Goal: Transaction & Acquisition: Book appointment/travel/reservation

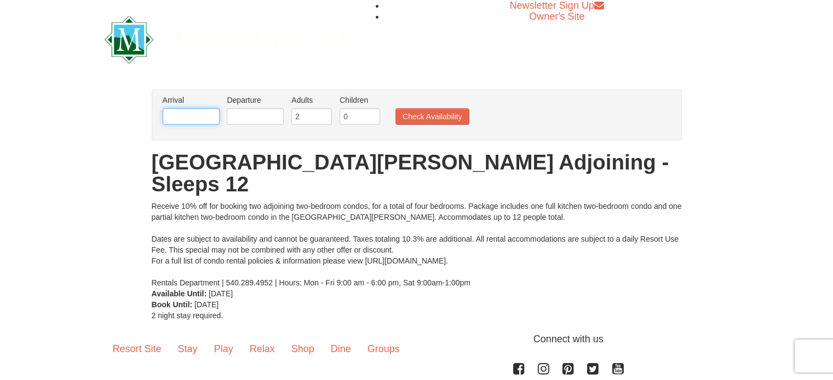
click at [198, 114] on input "text" at bounding box center [191, 116] width 57 height 16
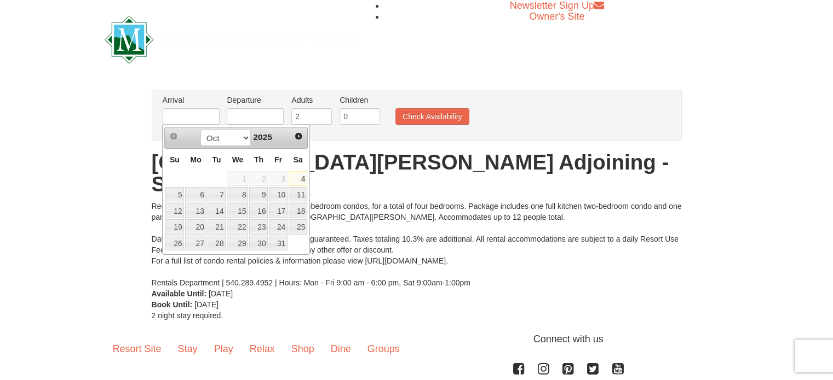
click at [296, 135] on span "Next" at bounding box center [298, 136] width 9 height 9
click at [170, 132] on span "Prev" at bounding box center [173, 136] width 9 height 9
click at [304, 195] on link "11" at bounding box center [298, 194] width 19 height 15
type input "[DATE]"
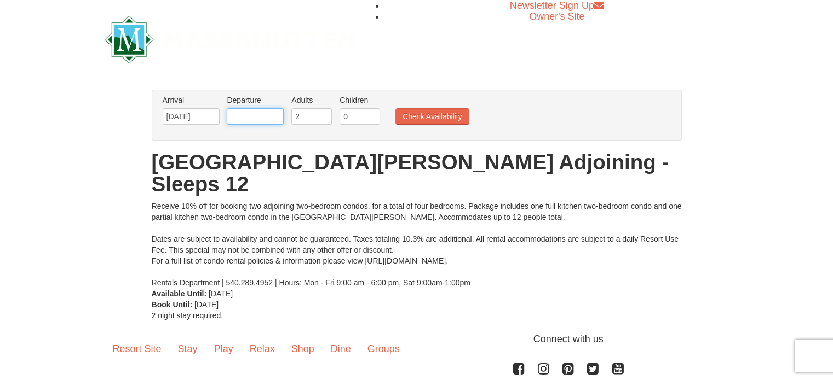
click at [262, 114] on input "text" at bounding box center [255, 116] width 57 height 16
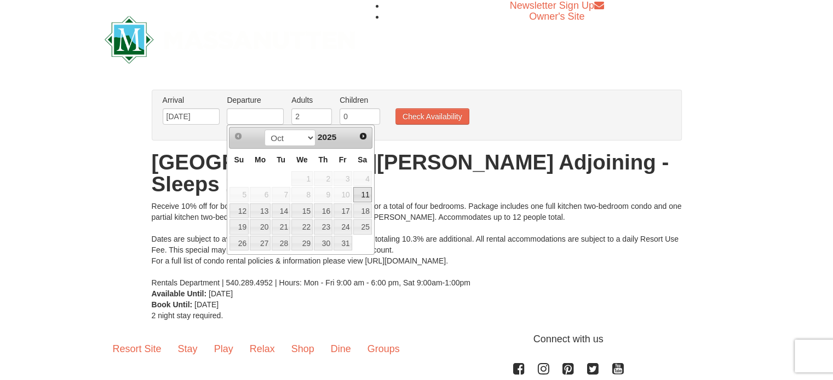
click at [366, 211] on link "18" at bounding box center [362, 211] width 19 height 15
type input "[DATE]"
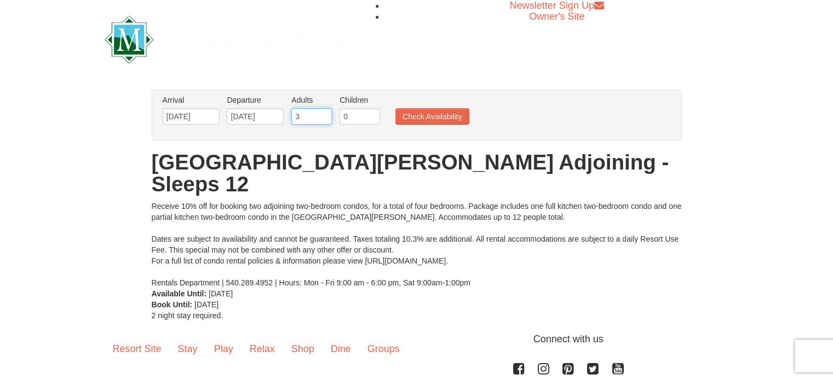
click at [319, 114] on input "3" at bounding box center [311, 116] width 41 height 16
type input "4"
click at [324, 114] on input "4" at bounding box center [311, 116] width 41 height 16
click at [462, 116] on button "Check Availability" at bounding box center [432, 116] width 74 height 16
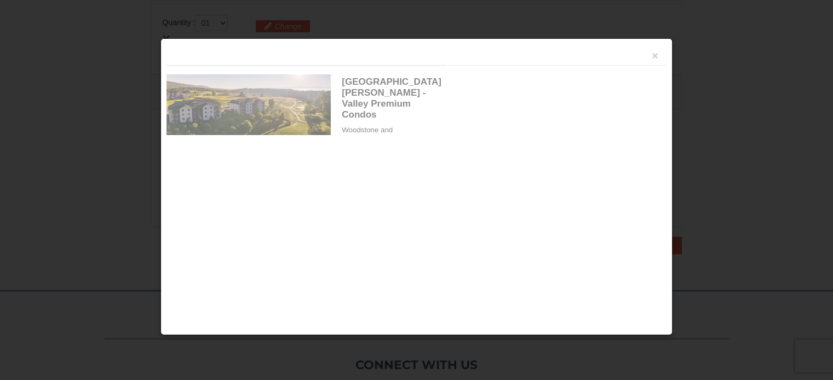
scroll to position [335, 0]
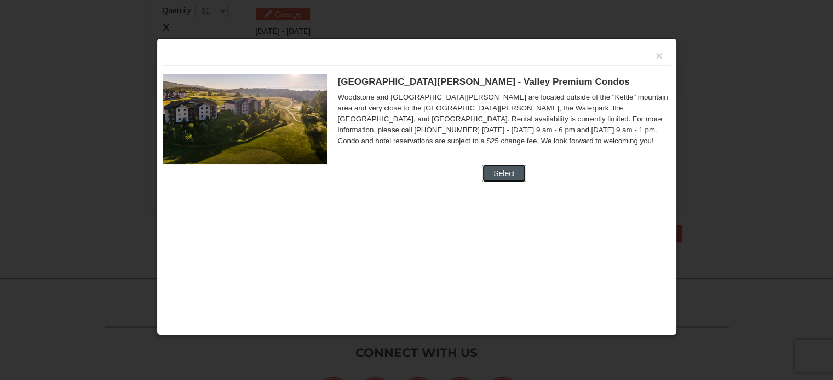
click at [511, 172] on button "Select" at bounding box center [503, 174] width 43 height 18
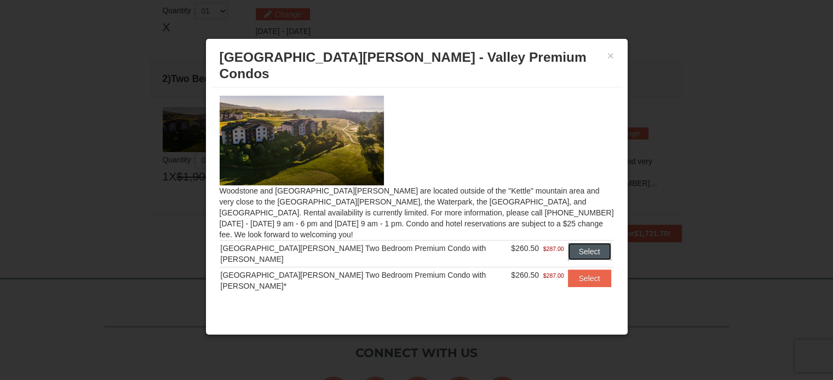
click at [582, 243] on button "Select" at bounding box center [589, 252] width 43 height 18
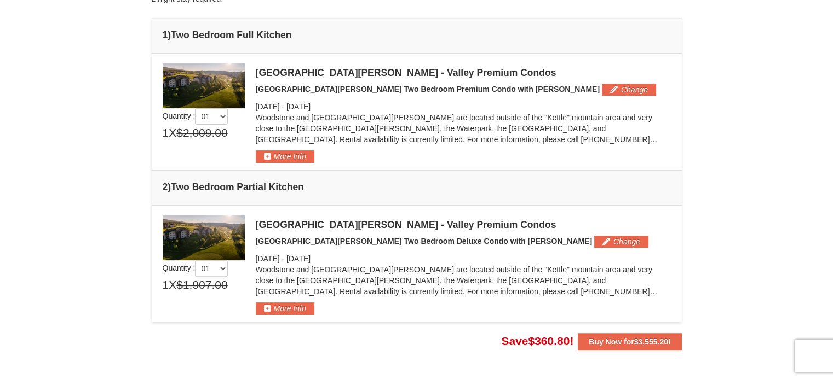
scroll to position [273, 0]
click at [292, 307] on button "More Info" at bounding box center [285, 309] width 59 height 12
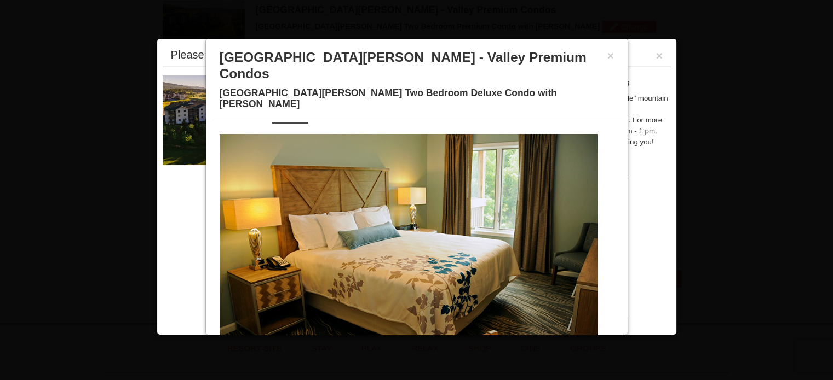
scroll to position [35, 0]
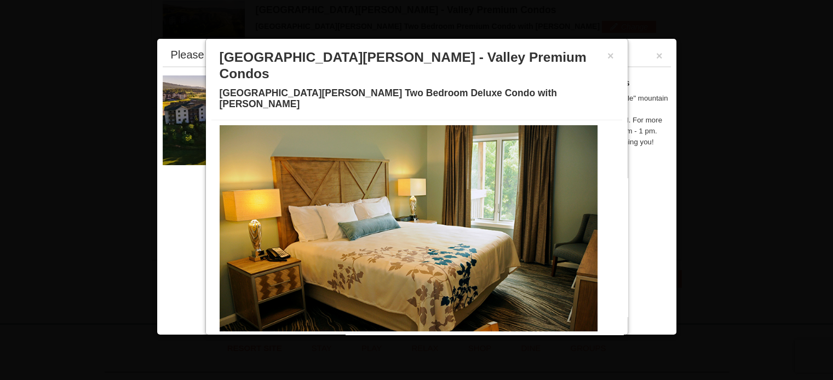
click at [348, 336] on span at bounding box center [350, 338] width 5 height 5
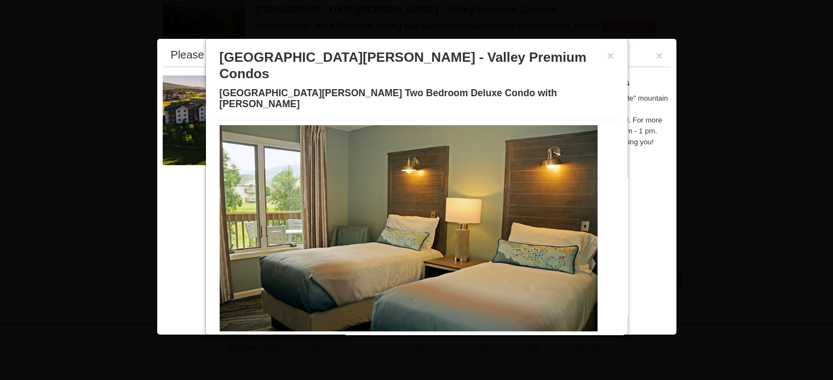
click at [361, 336] on span at bounding box center [363, 338] width 5 height 5
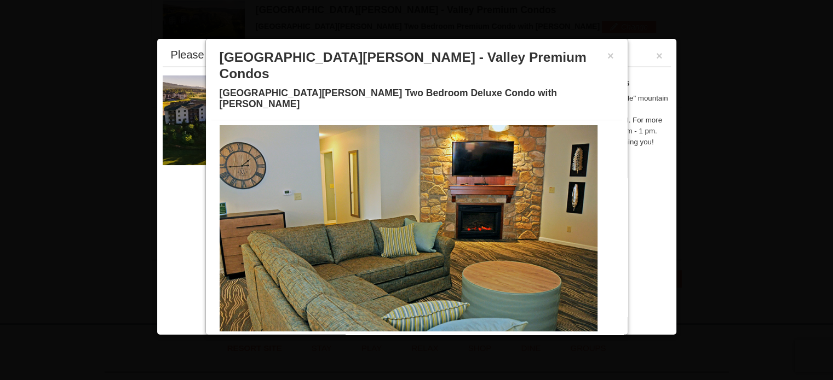
click at [371, 333] on button at bounding box center [377, 338] width 13 height 11
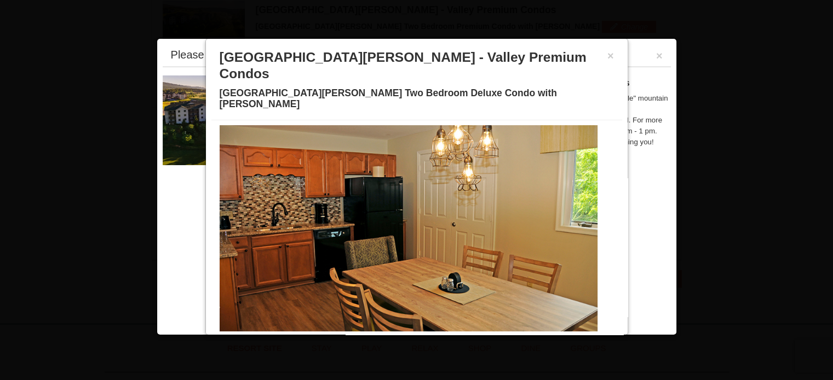
click at [388, 336] on span at bounding box center [390, 338] width 5 height 5
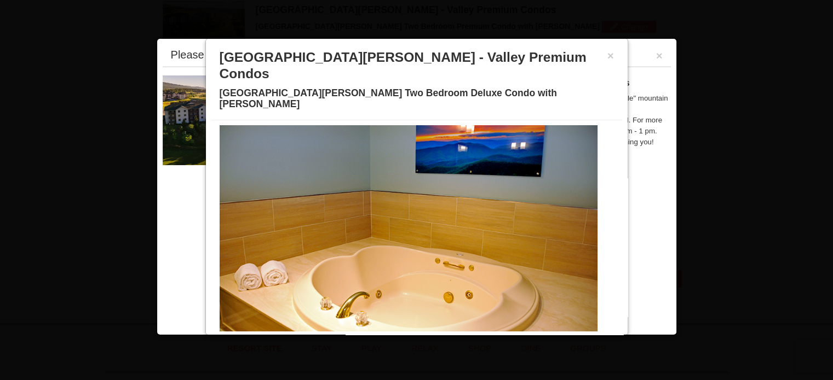
click at [401, 336] on span at bounding box center [403, 338] width 5 height 5
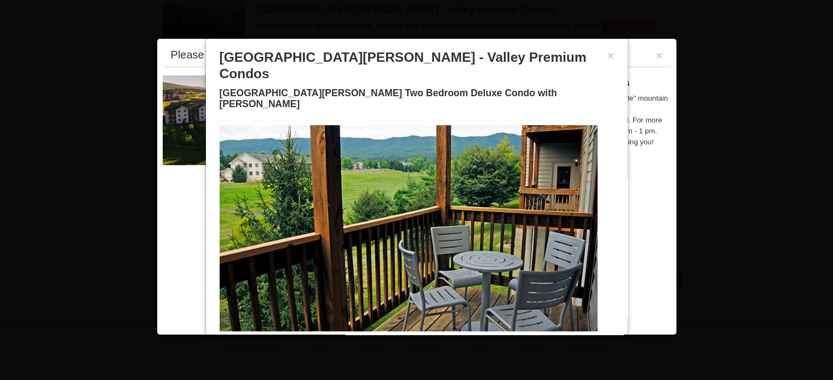
click at [414, 336] on span at bounding box center [416, 338] width 5 height 5
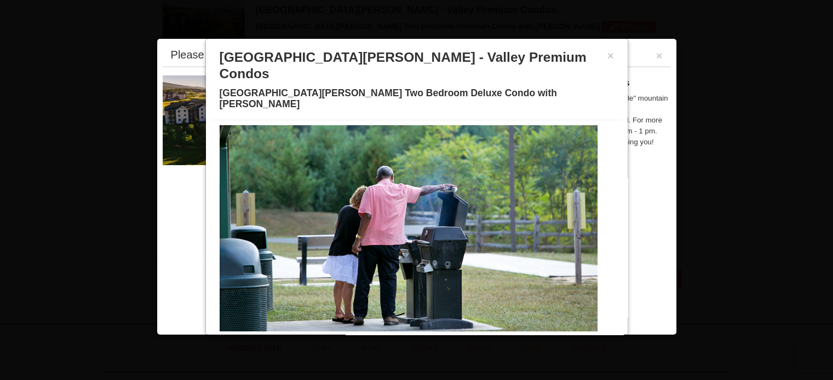
click at [423, 333] on button at bounding box center [429, 338] width 13 height 11
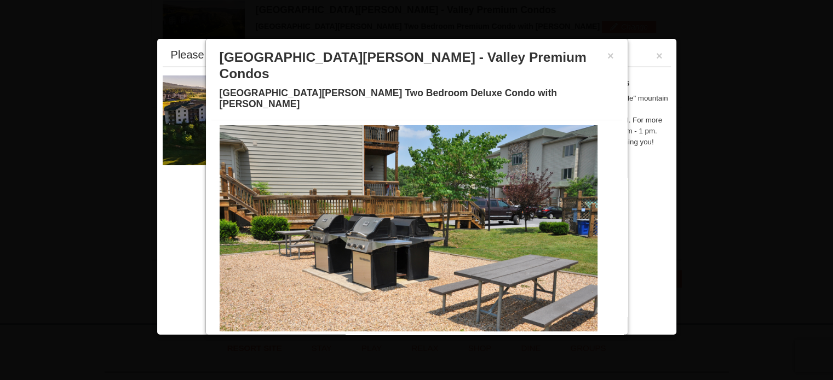
click at [440, 336] on span at bounding box center [442, 338] width 5 height 5
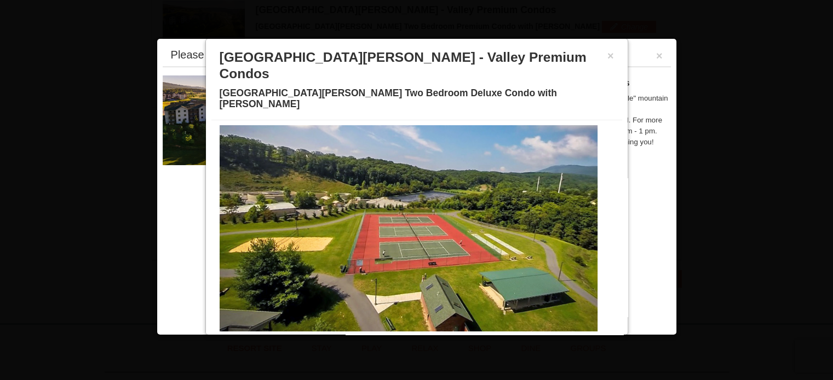
click at [449, 333] on button at bounding box center [455, 338] width 13 height 11
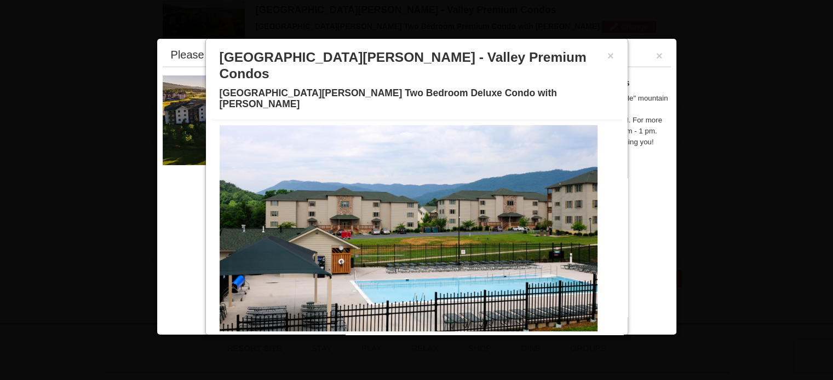
click at [463, 333] on button at bounding box center [469, 338] width 13 height 11
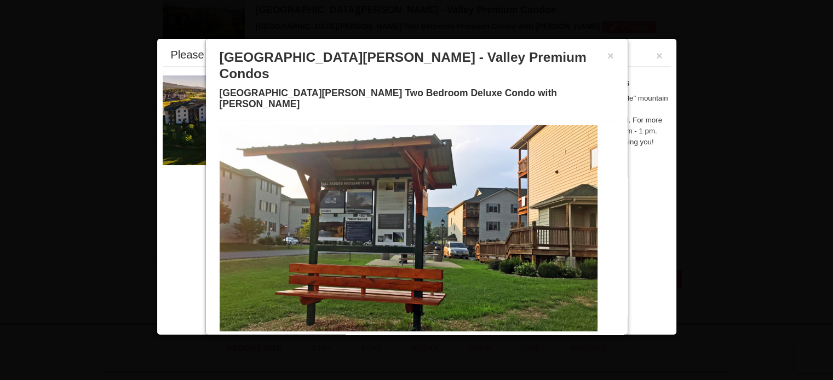
click at [476, 333] on button at bounding box center [482, 338] width 13 height 11
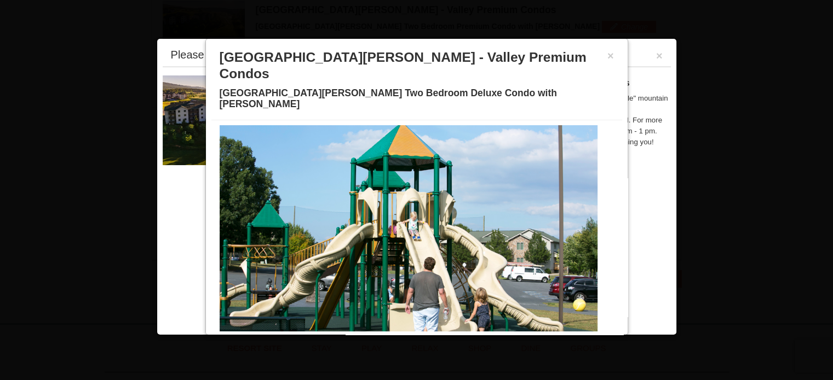
click at [493, 336] on span at bounding box center [495, 338] width 5 height 5
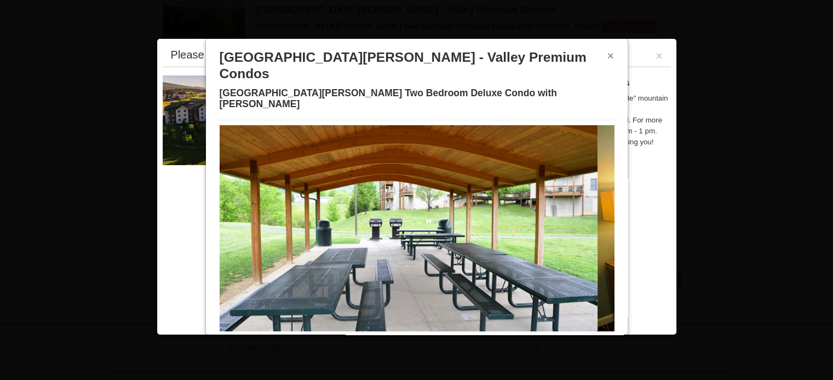
click at [607, 56] on button "×" at bounding box center [610, 55] width 7 height 11
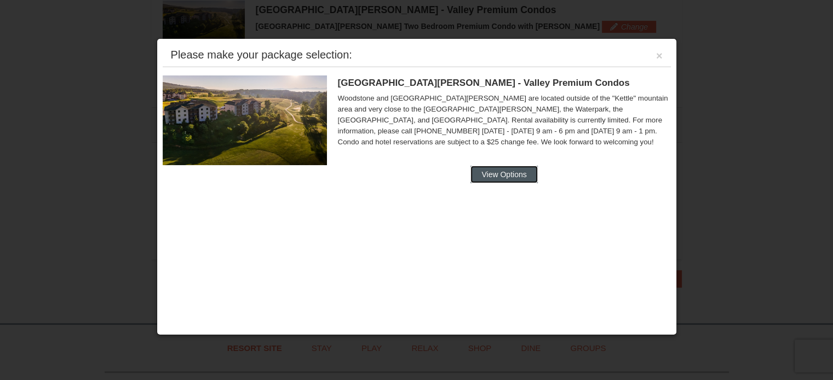
click at [508, 168] on button "View Options" at bounding box center [503, 175] width 67 height 18
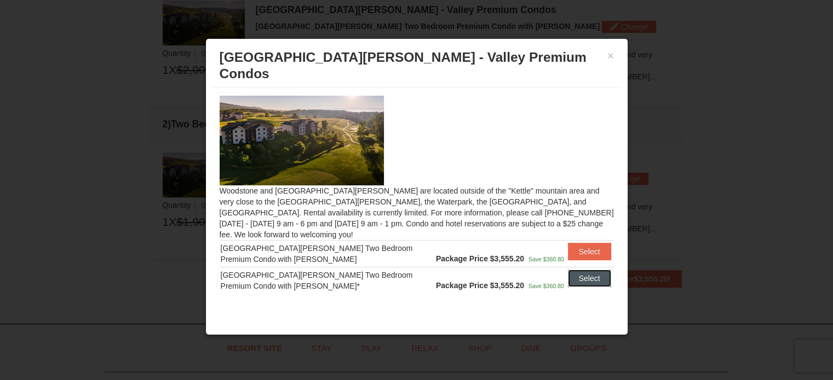
click at [583, 270] on button "Select" at bounding box center [589, 279] width 43 height 18
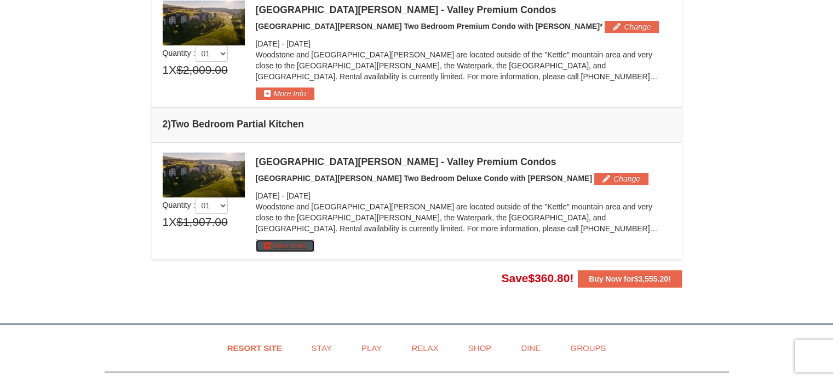
click at [279, 249] on button "More Info" at bounding box center [285, 246] width 59 height 12
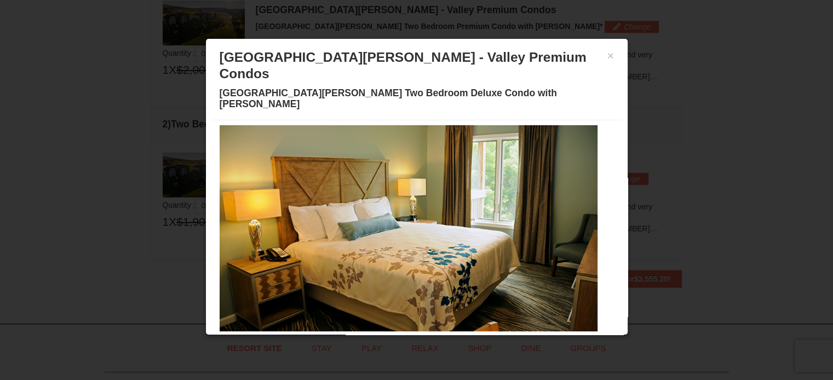
click at [348, 336] on span at bounding box center [350, 338] width 5 height 5
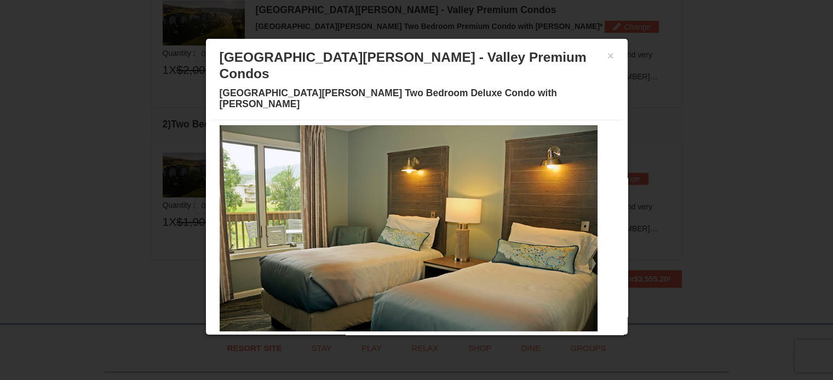
click at [361, 336] on span at bounding box center [363, 338] width 5 height 5
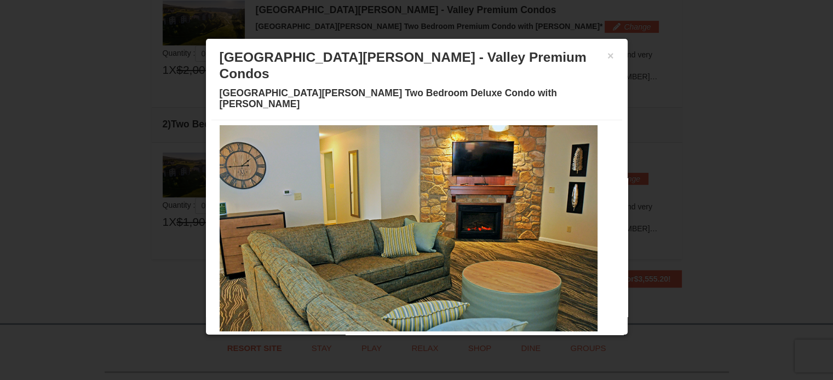
click at [374, 336] on span at bounding box center [376, 338] width 5 height 5
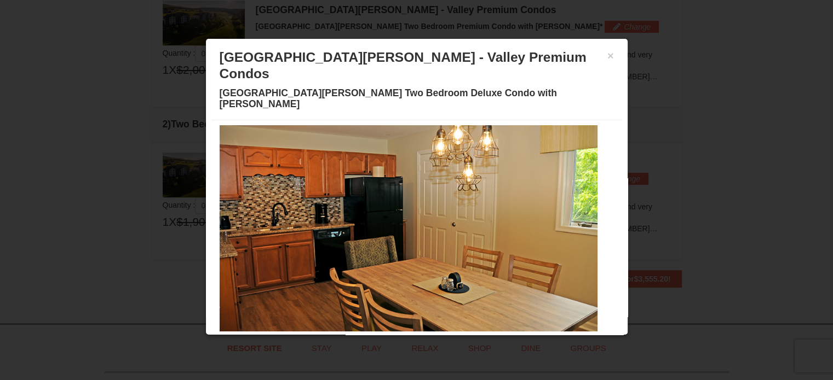
click at [388, 336] on span at bounding box center [390, 338] width 5 height 5
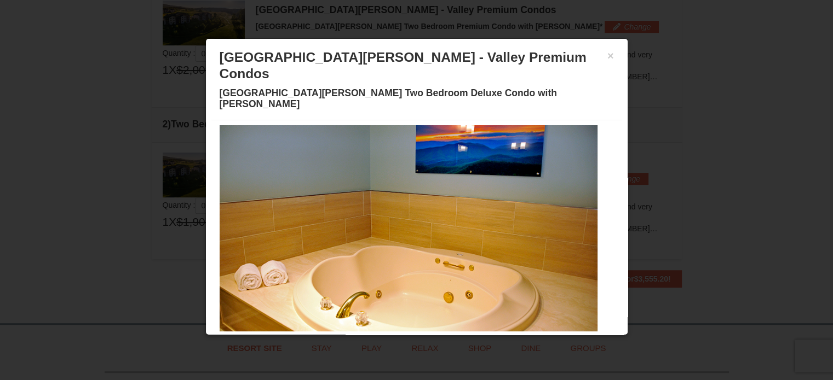
click at [361, 336] on span at bounding box center [363, 338] width 5 height 5
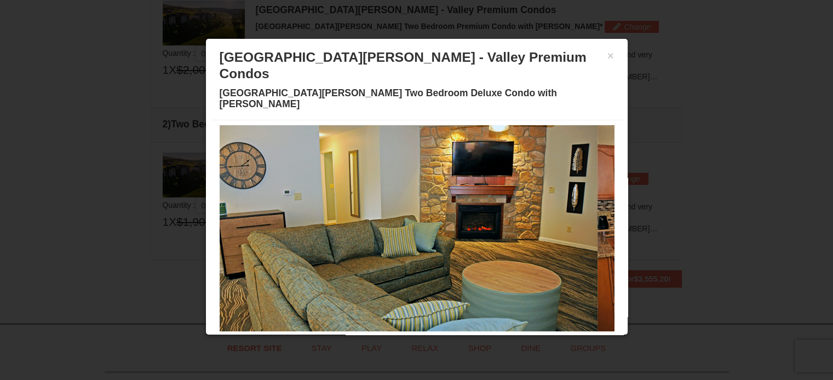
click at [374, 336] on span at bounding box center [376, 338] width 5 height 5
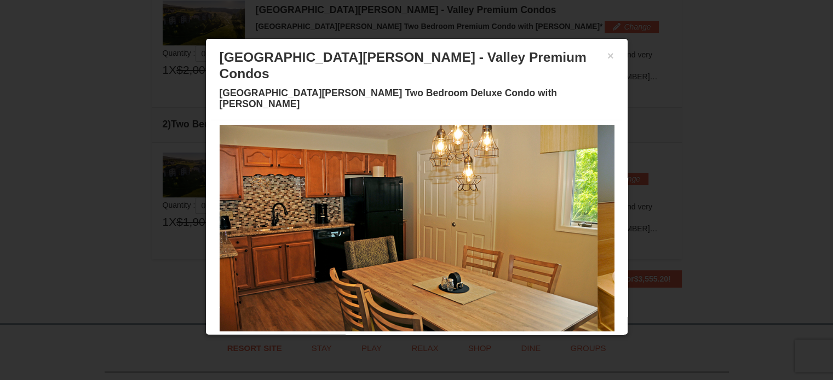
click at [388, 336] on span at bounding box center [390, 338] width 5 height 5
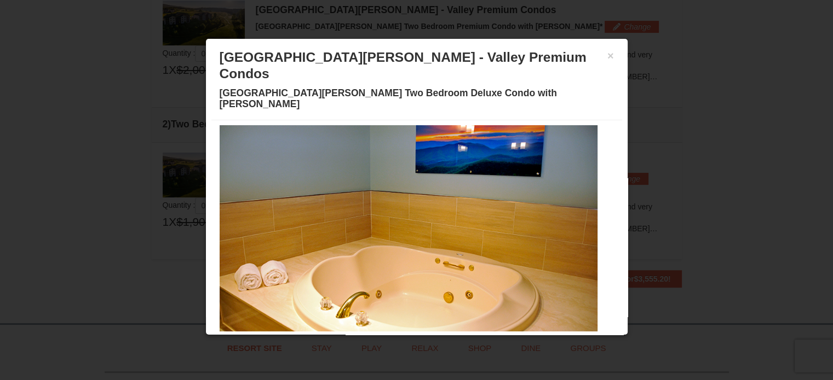
click at [401, 336] on span at bounding box center [403, 338] width 5 height 5
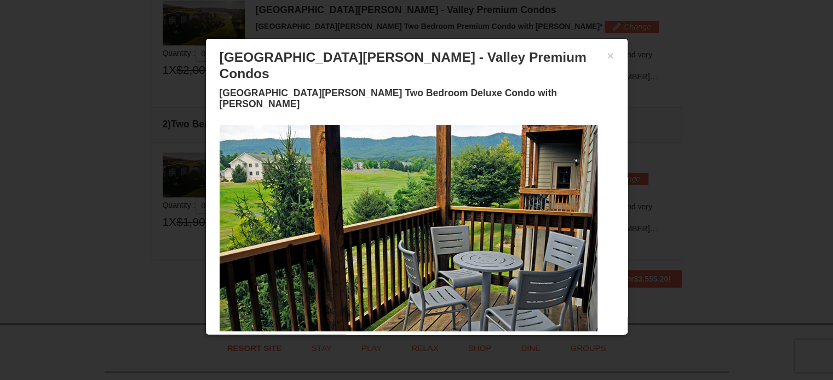
click at [414, 336] on span at bounding box center [416, 338] width 5 height 5
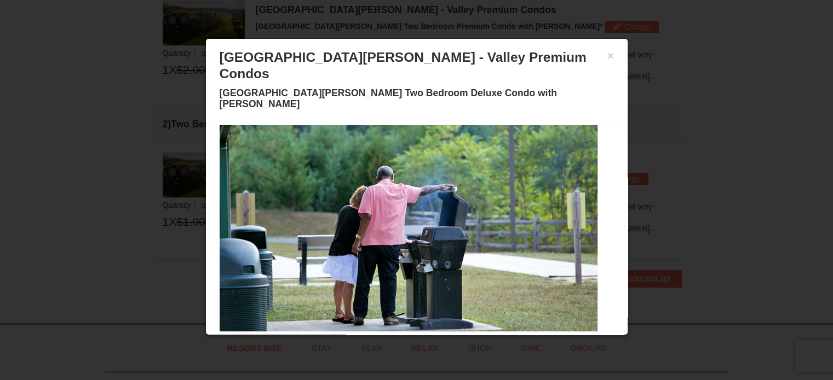
click at [427, 336] on span at bounding box center [429, 338] width 5 height 5
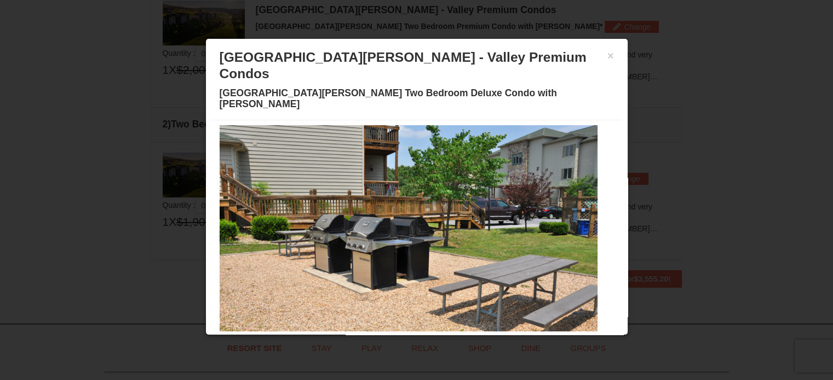
click at [427, 336] on span at bounding box center [429, 338] width 5 height 5
click at [440, 336] on span at bounding box center [442, 338] width 5 height 5
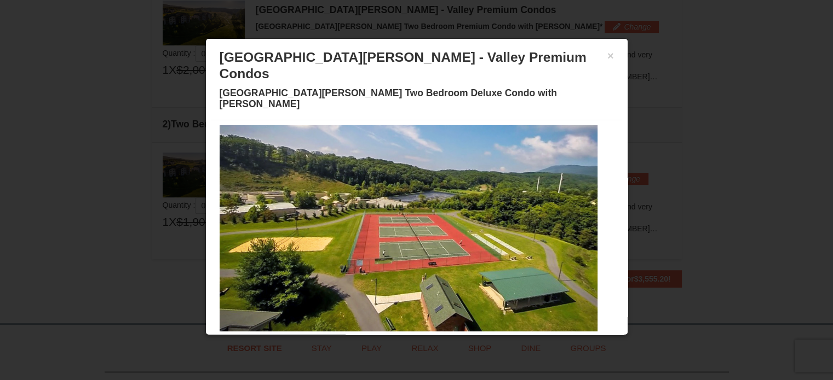
click at [453, 336] on span at bounding box center [455, 338] width 5 height 5
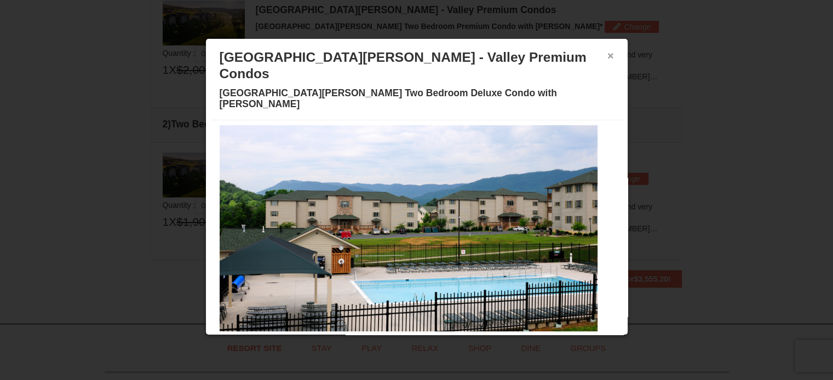
click at [607, 55] on button "×" at bounding box center [610, 55] width 7 height 11
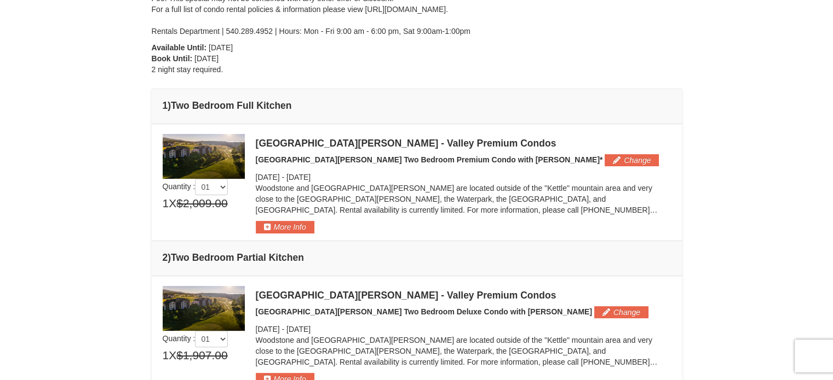
scroll to position [204, 0]
click at [775, 353] on div "× From: To: Adults: 4 Children: 0 Change Arrival Please format dates MM/DD/YYYY…" at bounding box center [416, 140] width 833 height 611
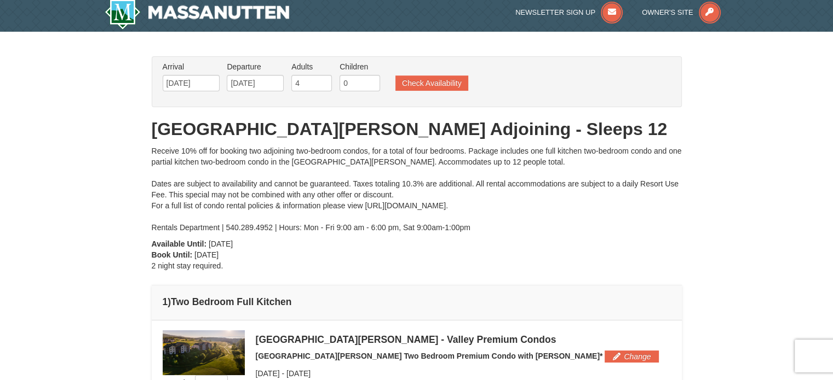
scroll to position [0, 0]
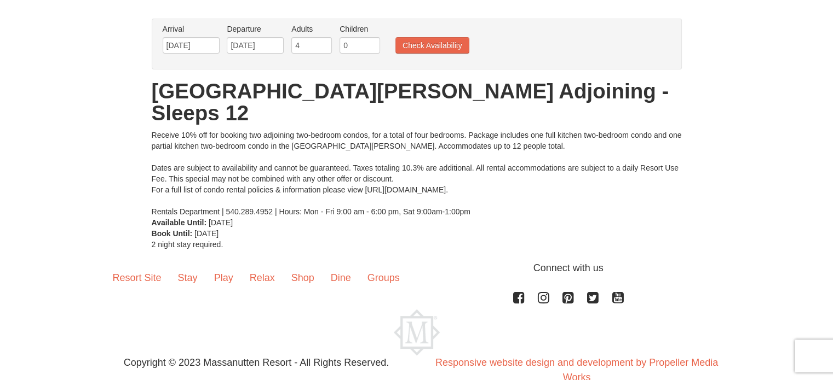
scroll to position [74, 0]
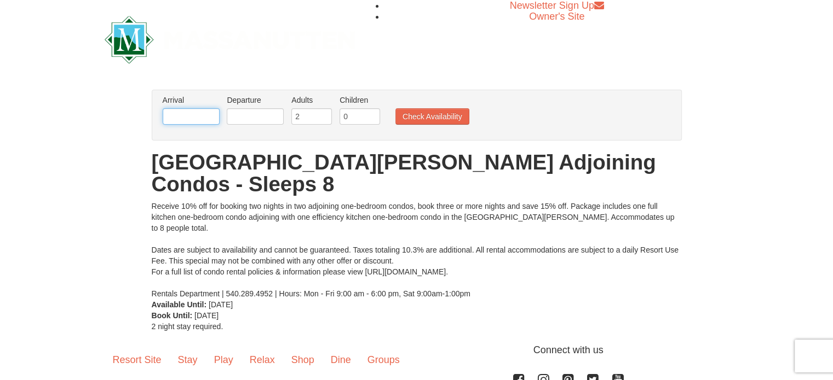
click at [211, 116] on input "text" at bounding box center [191, 116] width 57 height 16
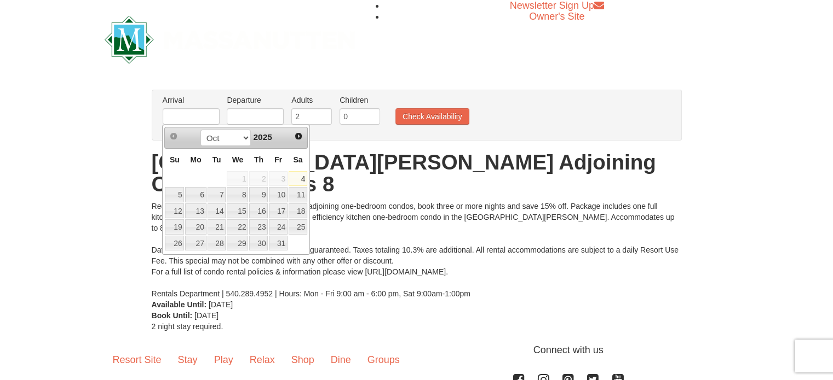
click at [303, 193] on link "11" at bounding box center [298, 194] width 19 height 15
type input "[DATE]"
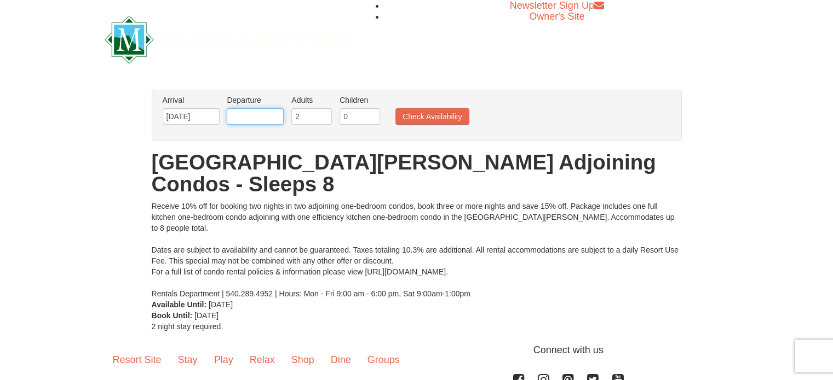
click at [271, 116] on input "text" at bounding box center [255, 116] width 57 height 16
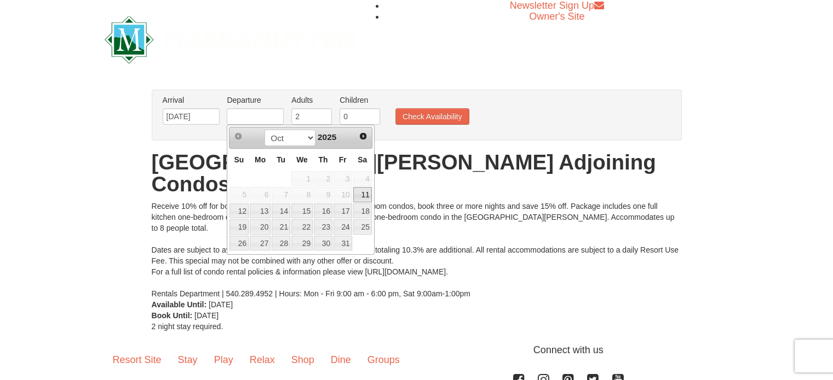
click at [361, 211] on link "18" at bounding box center [362, 211] width 19 height 15
type input "[DATE]"
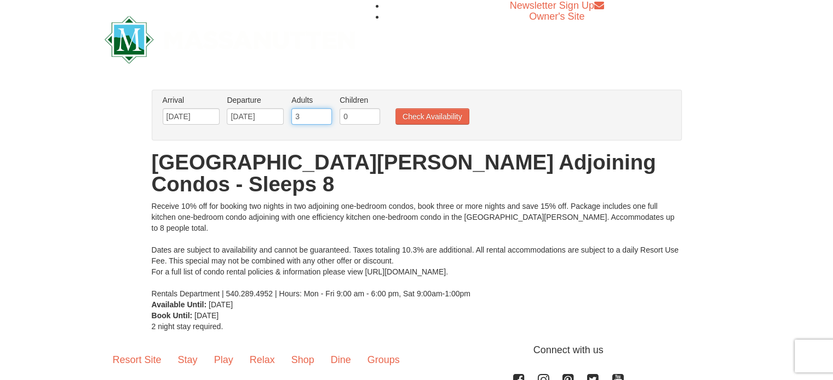
click at [319, 116] on input "3" at bounding box center [311, 116] width 41 height 16
type input "4"
click at [322, 116] on input "4" at bounding box center [311, 116] width 41 height 16
click at [434, 118] on button "Check Availability" at bounding box center [432, 116] width 74 height 16
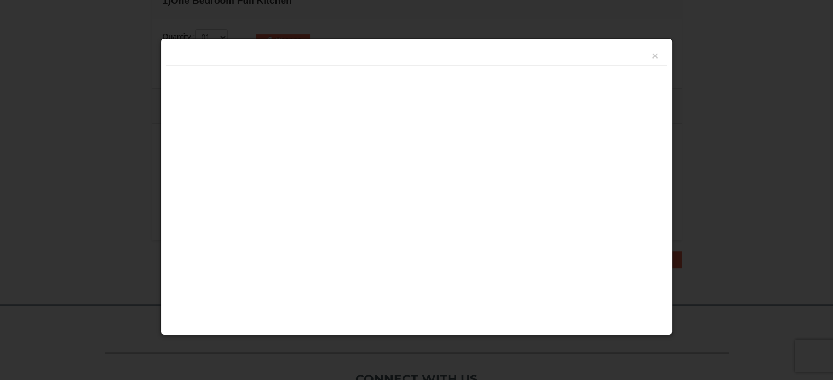
scroll to position [346, 0]
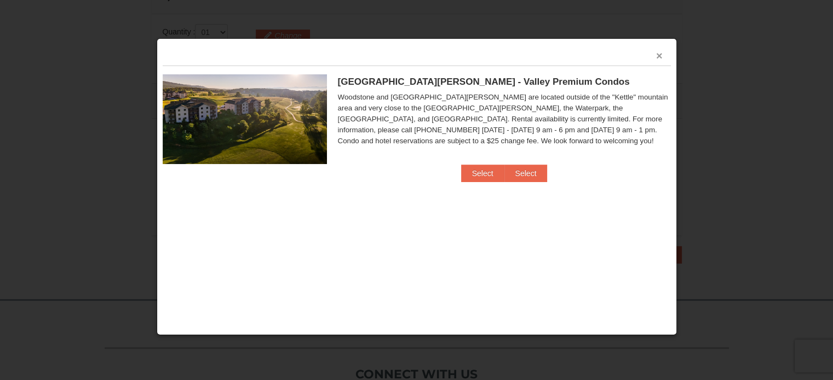
click at [658, 55] on button "×" at bounding box center [659, 55] width 7 height 11
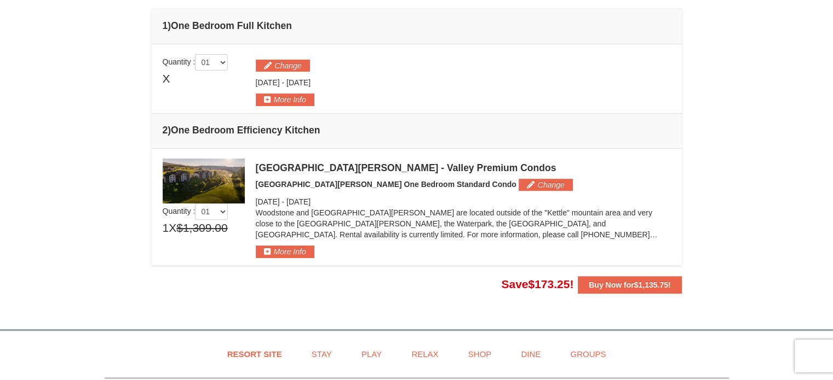
scroll to position [316, 0]
click at [293, 245] on button "More Info" at bounding box center [285, 251] width 59 height 12
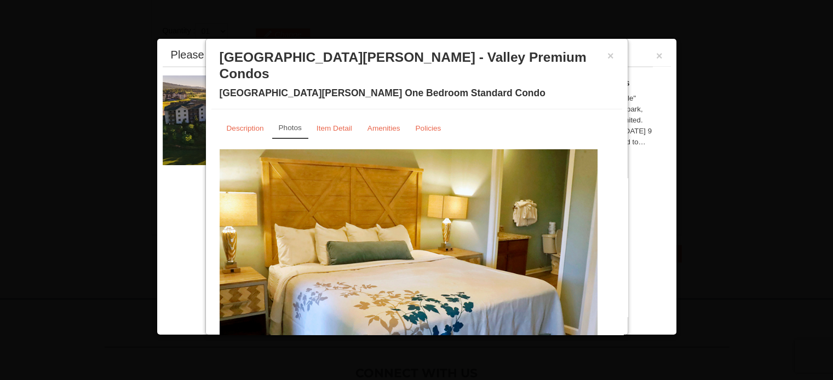
scroll to position [348, 0]
click at [340, 120] on link "Item Detail" at bounding box center [334, 128] width 50 height 21
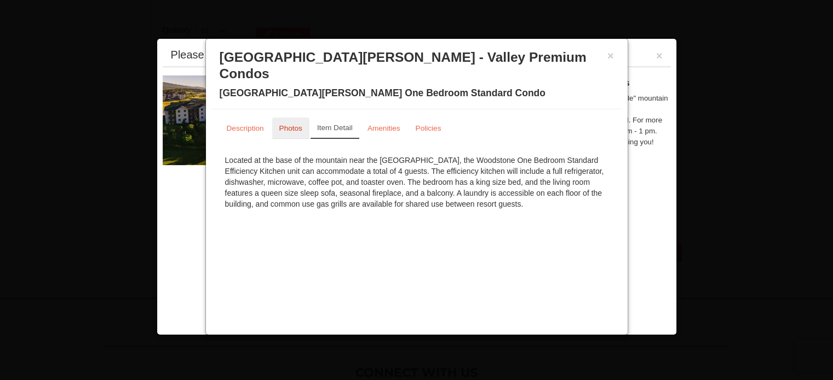
click at [293, 124] on small "Photos" at bounding box center [290, 128] width 23 height 8
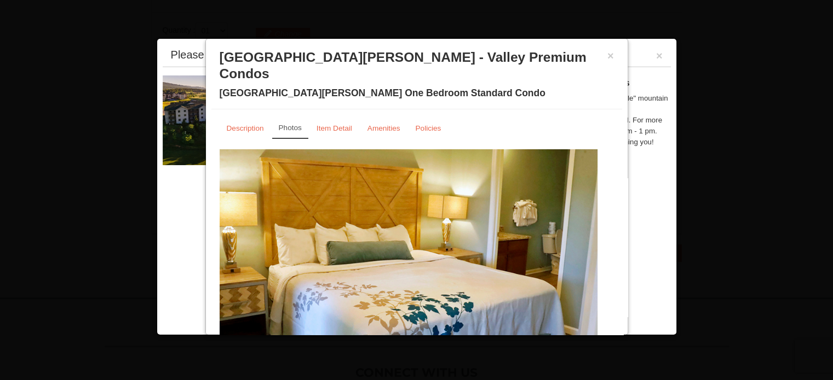
scroll to position [35, 0]
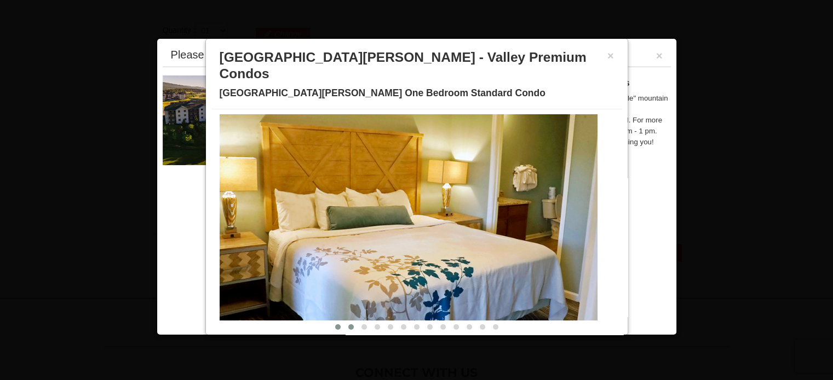
click at [348, 325] on span at bounding box center [350, 327] width 5 height 5
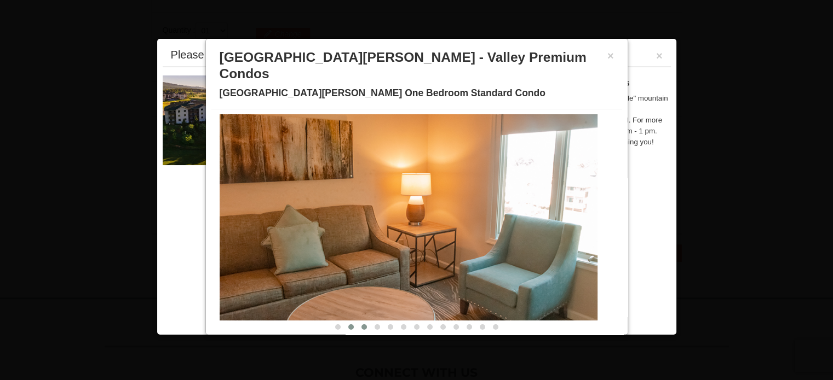
click at [361, 325] on span at bounding box center [363, 327] width 5 height 5
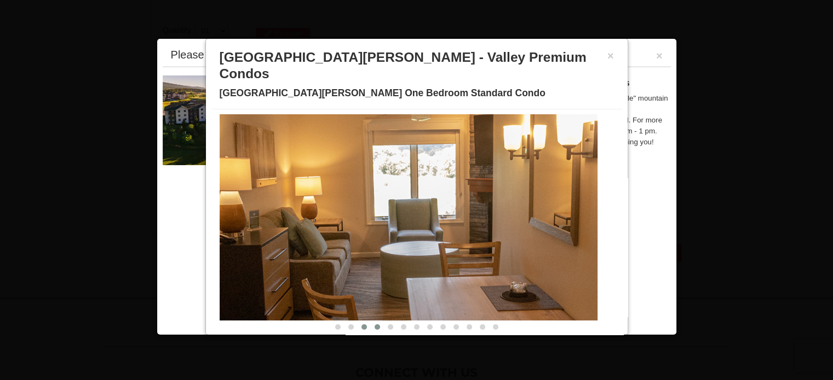
click at [374, 325] on span at bounding box center [376, 327] width 5 height 5
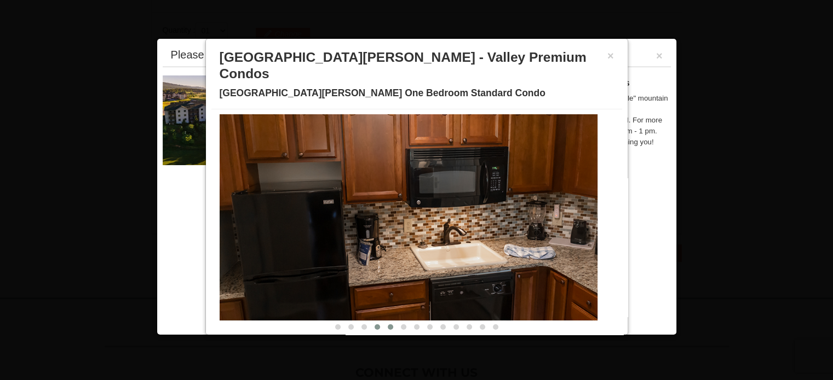
click at [388, 325] on span at bounding box center [390, 327] width 5 height 5
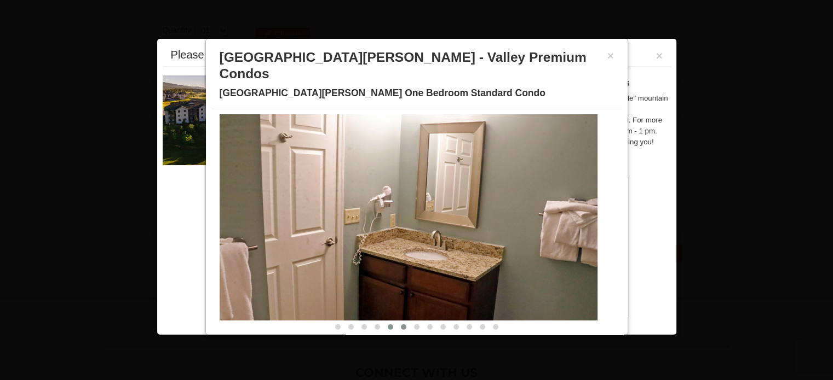
click at [401, 325] on span at bounding box center [403, 327] width 5 height 5
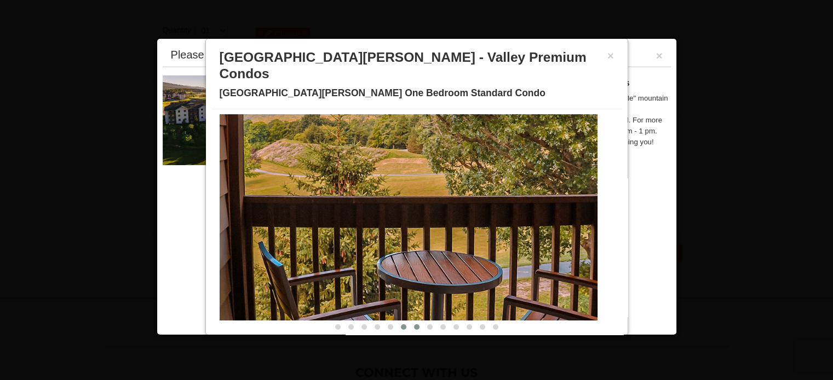
click at [414, 325] on span at bounding box center [416, 327] width 5 height 5
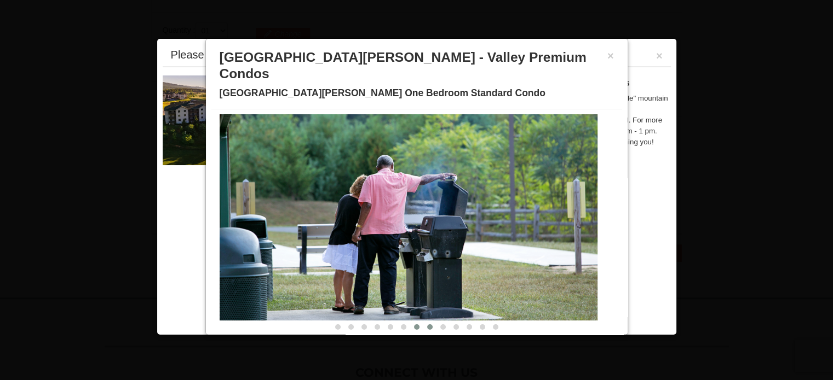
click at [427, 325] on span at bounding box center [429, 327] width 5 height 5
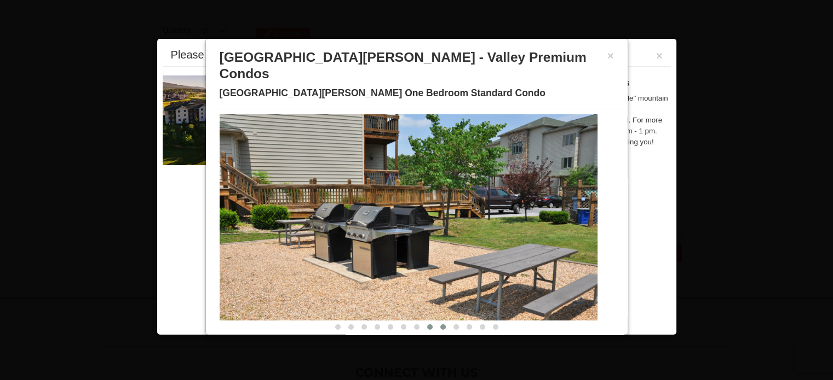
click at [440, 325] on span at bounding box center [442, 327] width 5 height 5
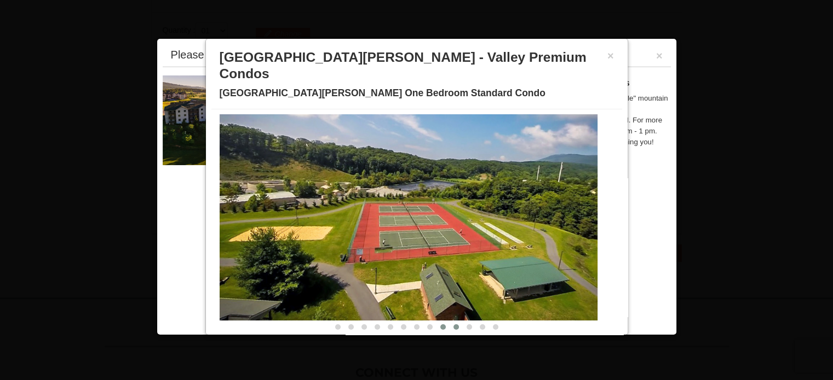
click at [449, 322] on button at bounding box center [455, 327] width 13 height 11
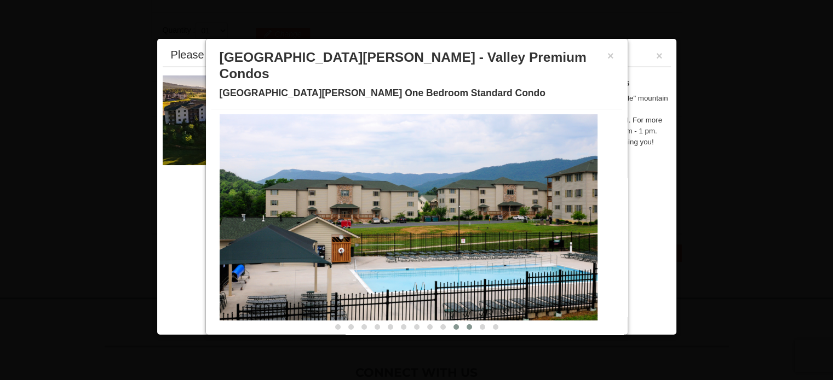
click at [466, 325] on span at bounding box center [468, 327] width 5 height 5
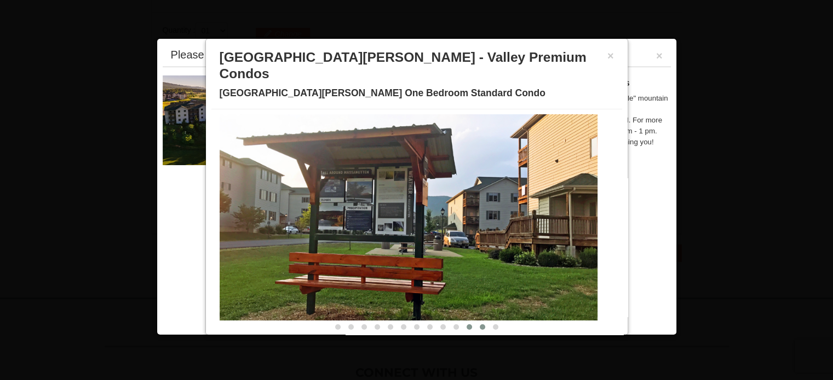
click at [480, 325] on span at bounding box center [482, 327] width 5 height 5
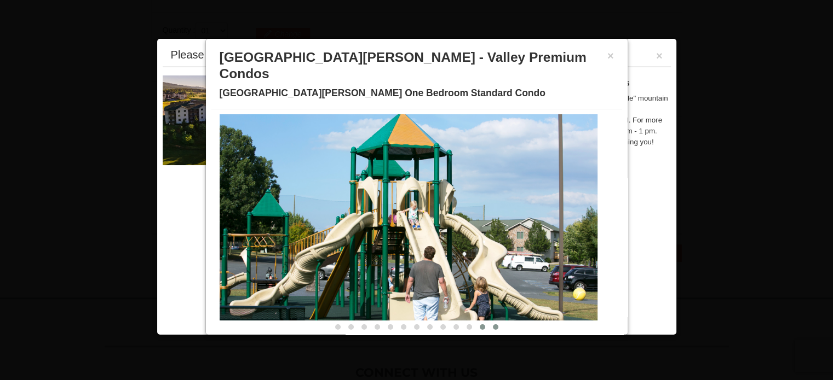
click at [493, 325] on span at bounding box center [495, 327] width 5 height 5
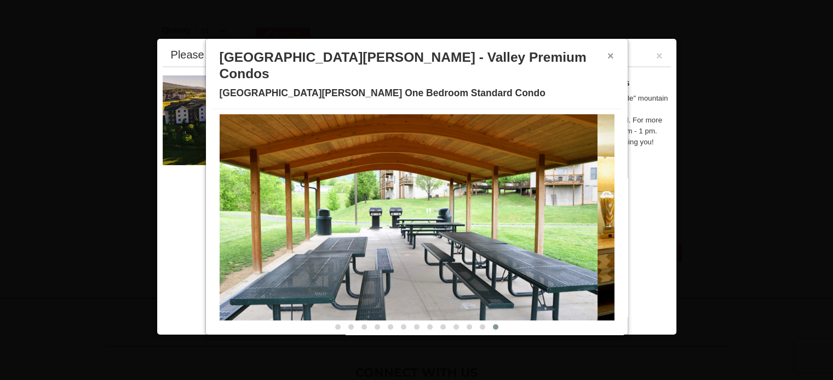
click at [607, 56] on button "×" at bounding box center [610, 55] width 7 height 11
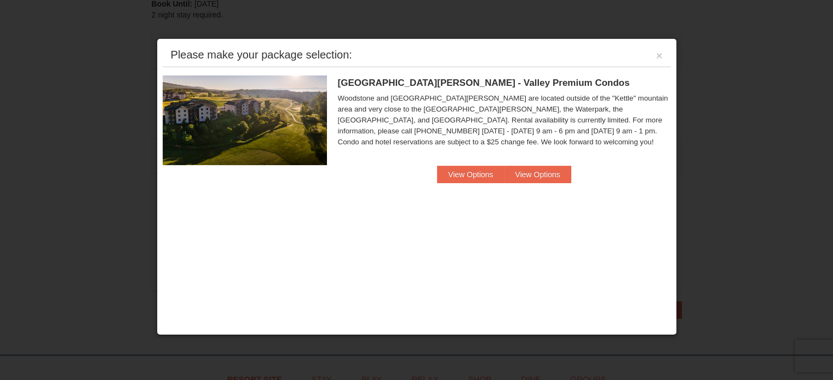
scroll to position [289, 0]
click at [659, 55] on button "×" at bounding box center [659, 55] width 7 height 11
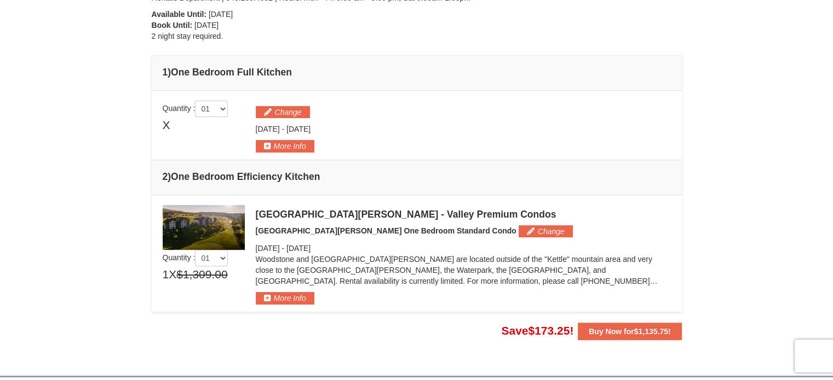
scroll to position [263, 0]
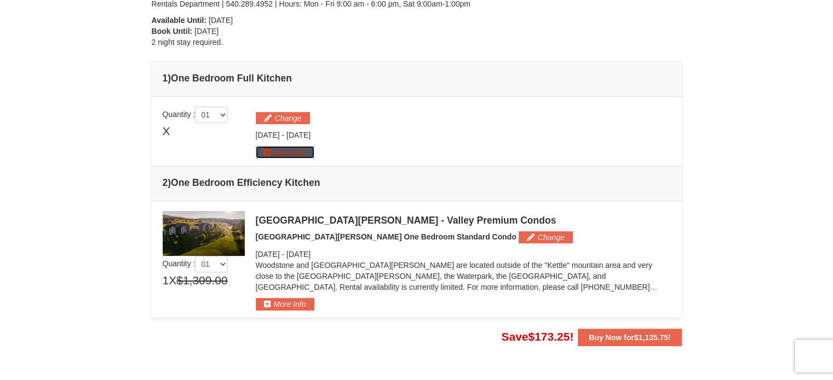
click at [296, 146] on button "More Info" at bounding box center [285, 152] width 59 height 12
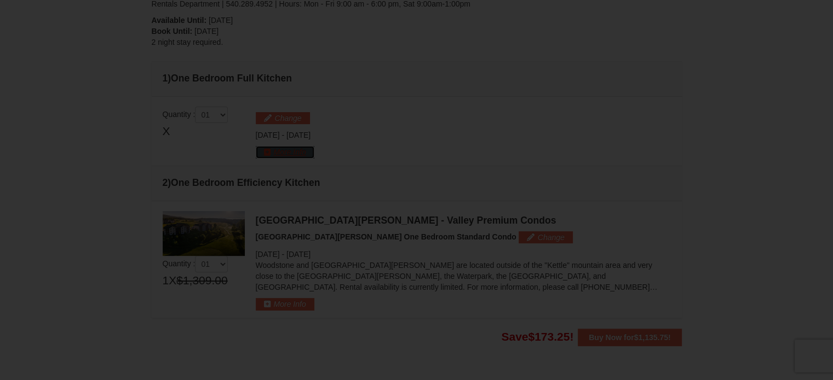
scroll to position [0, 0]
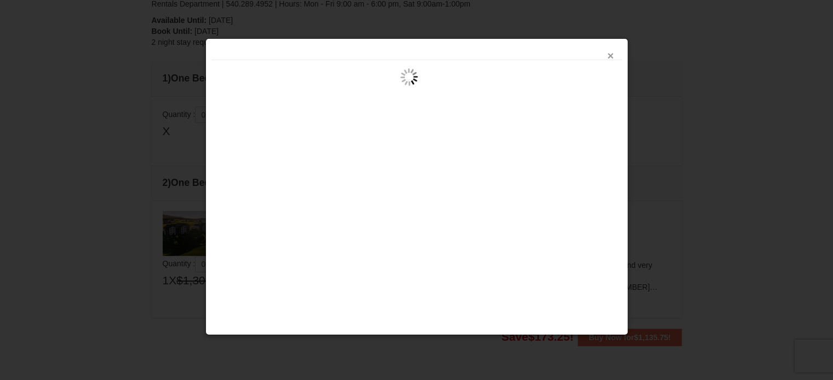
click at [611, 55] on button "×" at bounding box center [610, 55] width 7 height 11
